Goal: Entertainment & Leisure: Consume media (video, audio)

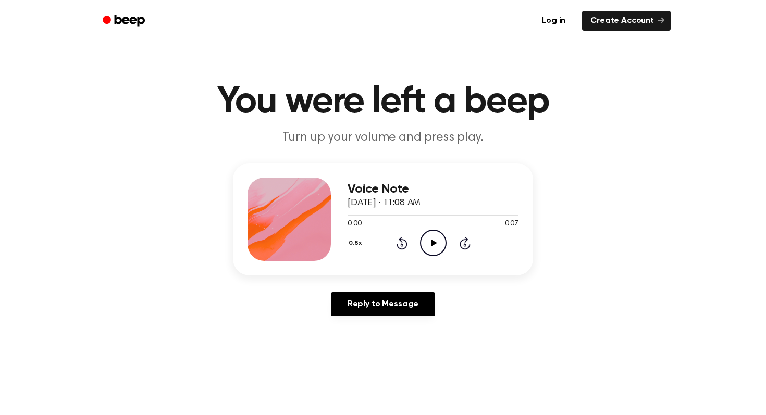
click at [432, 244] on icon at bounding box center [434, 243] width 6 height 7
click at [400, 238] on icon at bounding box center [401, 243] width 11 height 13
click at [346, 246] on div "Voice Note September 17, 2024 · 11:08 AM 0:05 0:07 Your browser does not suppor…" at bounding box center [383, 219] width 300 height 113
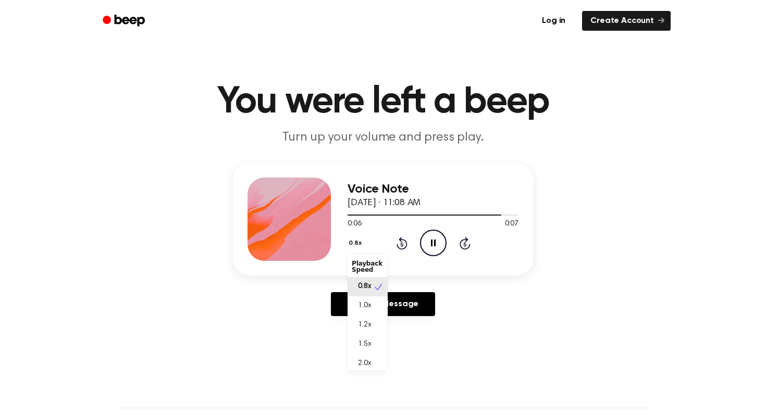
click at [353, 247] on button "0.8x" at bounding box center [357, 243] width 18 height 18
click at [371, 284] on div "0.8x" at bounding box center [368, 286] width 40 height 19
click at [441, 247] on icon "Play Audio" at bounding box center [433, 243] width 27 height 27
click at [431, 243] on icon "Play Audio" at bounding box center [433, 243] width 27 height 27
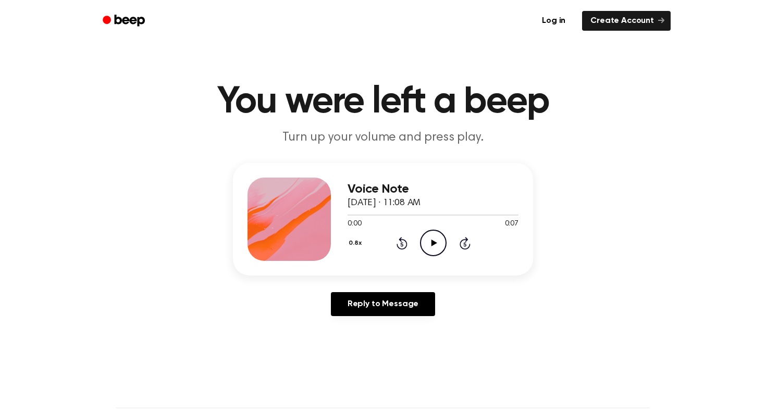
click at [431, 242] on icon at bounding box center [434, 243] width 6 height 7
click at [428, 240] on icon "Play Audio" at bounding box center [433, 243] width 27 height 27
click at [429, 235] on icon "Play Audio" at bounding box center [433, 243] width 27 height 27
click at [431, 250] on icon "Play Audio" at bounding box center [433, 243] width 27 height 27
click at [424, 231] on icon "Play Audio" at bounding box center [433, 243] width 27 height 27
